Goal: Transaction & Acquisition: Purchase product/service

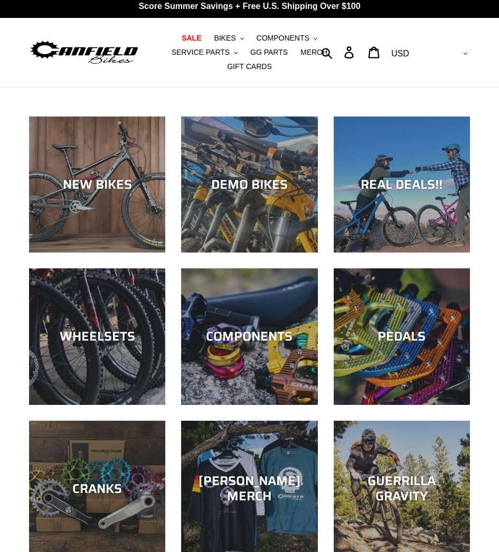
scroll to position [8, 0]
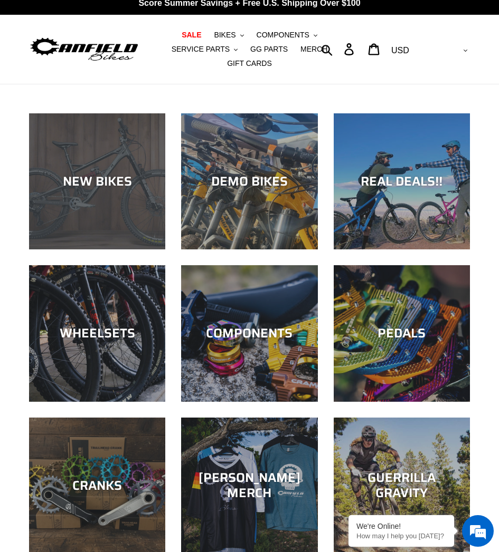
click at [101, 250] on div "NEW BIKES" at bounding box center [97, 250] width 136 height 0
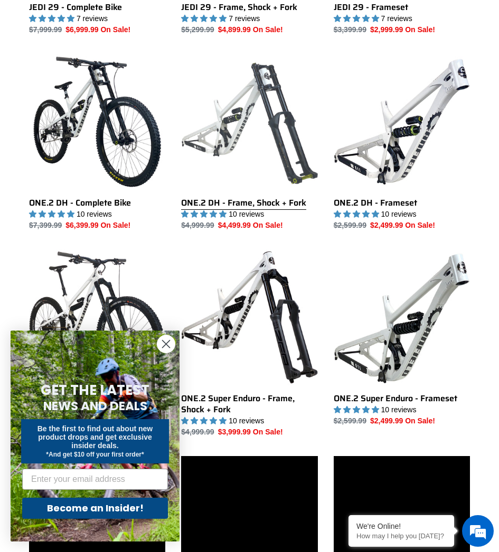
scroll to position [484, 0]
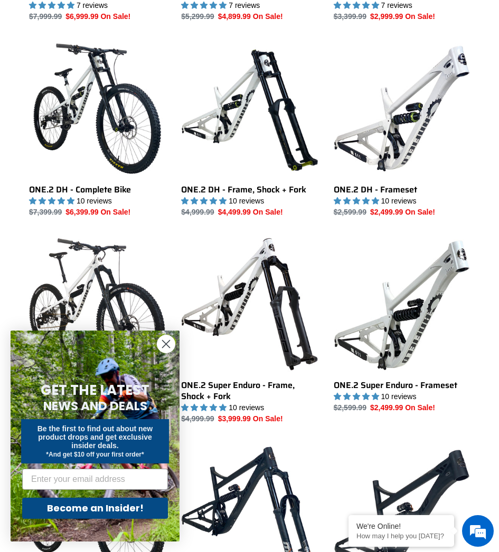
click at [170, 343] on circle "Close dialog" at bounding box center [165, 344] width 17 height 17
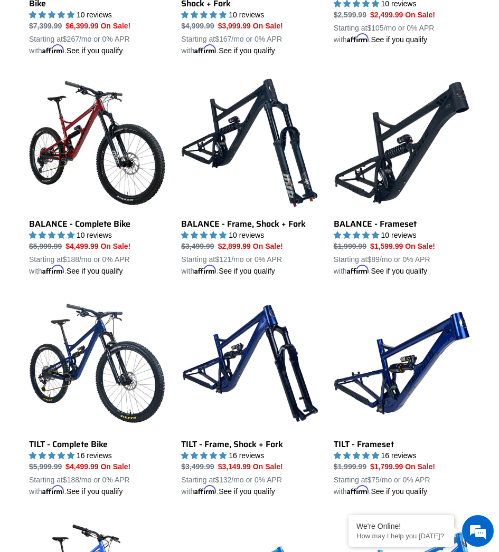
scroll to position [922, 0]
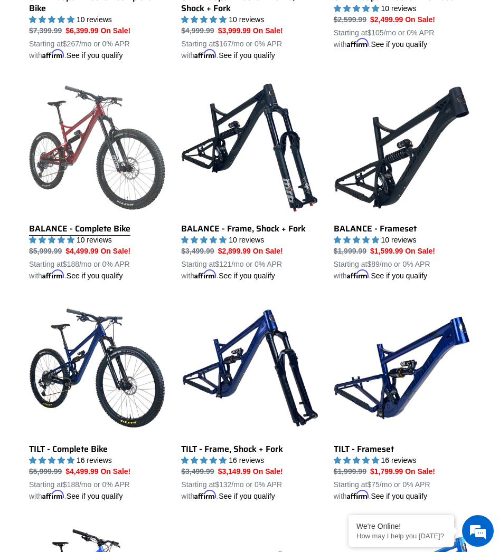
click at [117, 226] on link "BALANCE - Complete Bike" at bounding box center [97, 181] width 136 height 202
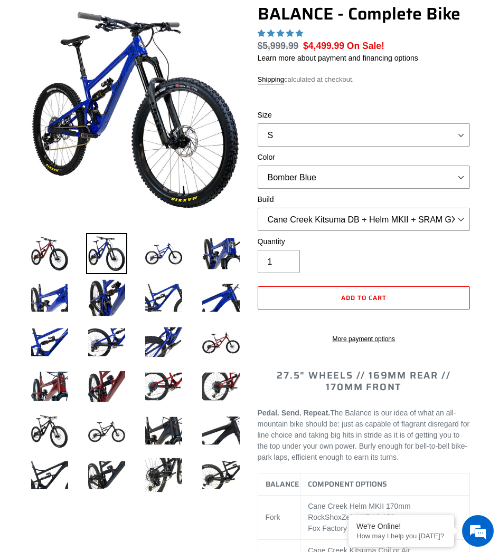
scroll to position [118, 0]
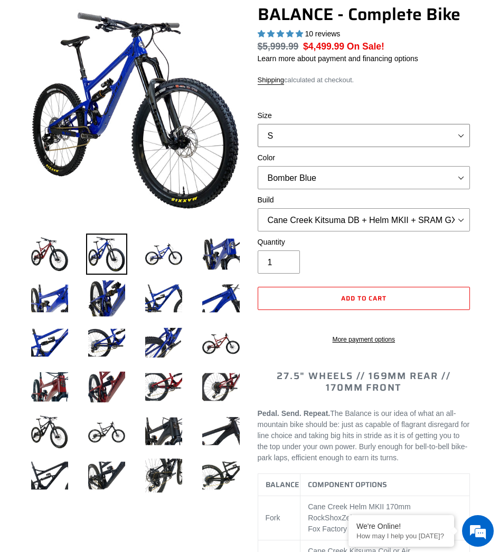
select select "M"
click at [257, 144] on select "S M L XL" at bounding box center [363, 135] width 213 height 23
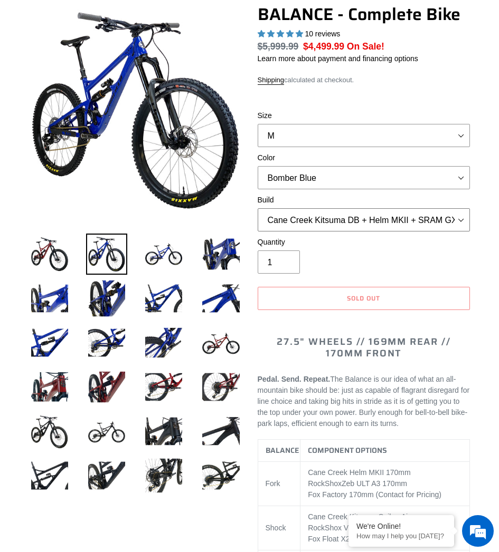
scroll to position [0, 0]
click at [374, 92] on div "BALANCE - Complete Bike 10 reviews Regular price $5,999.99 Sale price $4,499.99…" at bounding box center [363, 162] width 213 height 317
click at [257, 228] on select "Cane Creek Kitsuma DB + Helm MKII + SRAM GX Cane Creek Kitsuma DB + Helm MKII +…" at bounding box center [363, 219] width 213 height 23
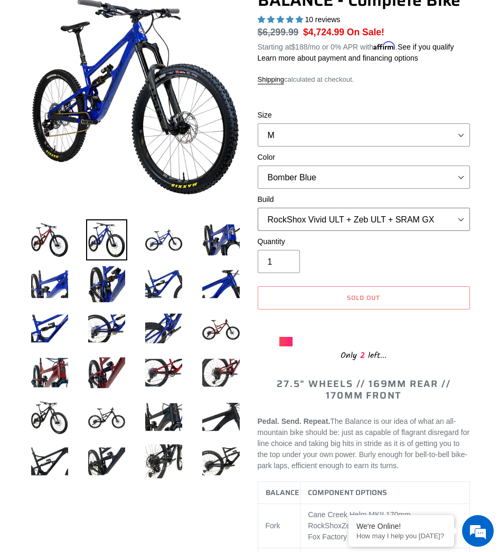
click at [257, 208] on select "Cane Creek Kitsuma DB + Helm MKII + SRAM GX Cane Creek Kitsuma DB + Helm MKII +…" at bounding box center [363, 219] width 213 height 23
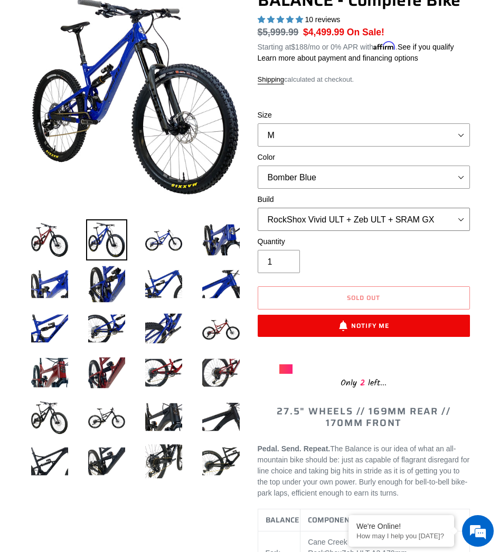
select select "Cane Creek Kitsuma DB + Helm MKII + SRAM GX"
click at [257, 208] on select "Cane Creek Kitsuma DB + Helm MKII + SRAM GX Cane Creek Kitsuma DB + Helm MKII +…" at bounding box center [363, 219] width 213 height 23
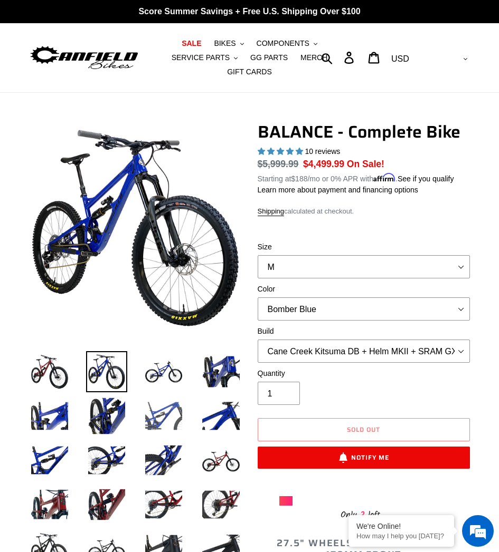
click at [163, 418] on img at bounding box center [163, 416] width 41 height 41
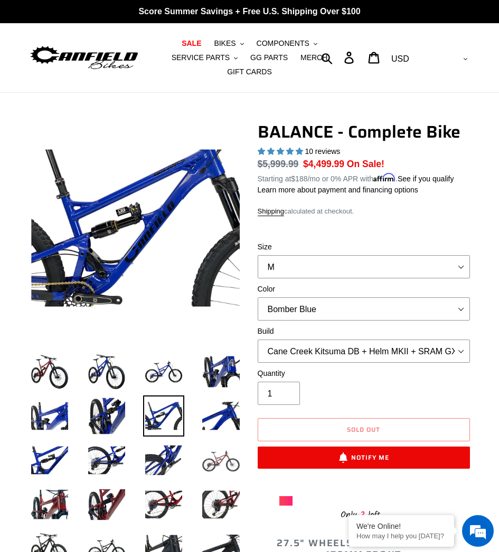
click at [219, 463] on img at bounding box center [220, 460] width 41 height 41
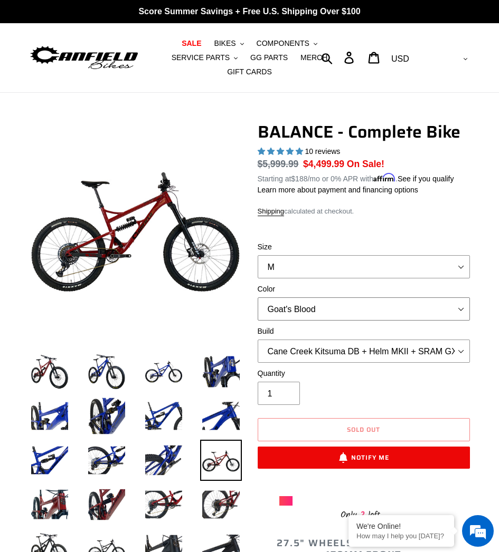
click at [257, 298] on select "Bomber Blue Goat's Blood Stealth Black" at bounding box center [363, 309] width 213 height 23
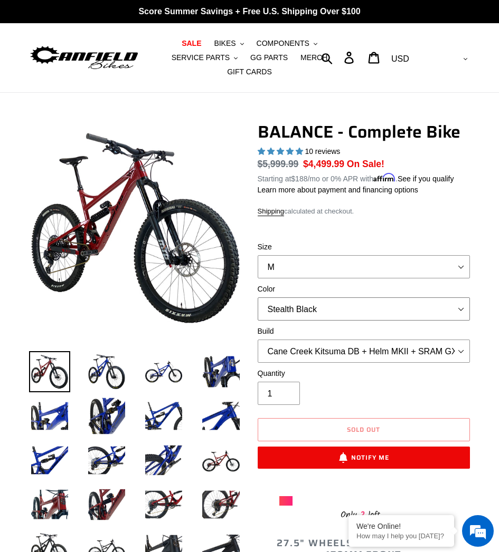
click at [257, 298] on select "Bomber Blue Goat's Blood Stealth Black" at bounding box center [363, 309] width 213 height 23
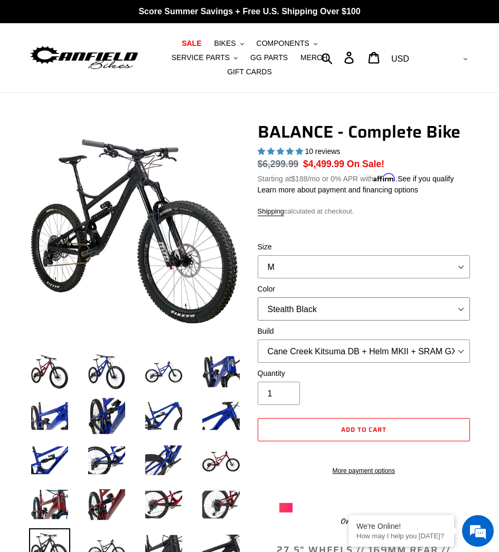
select select "Bomber Blue"
click at [257, 298] on select "Bomber Blue Goat's Blood Stealth Black" at bounding box center [363, 309] width 213 height 23
